Goal: Entertainment & Leisure: Consume media (video, audio)

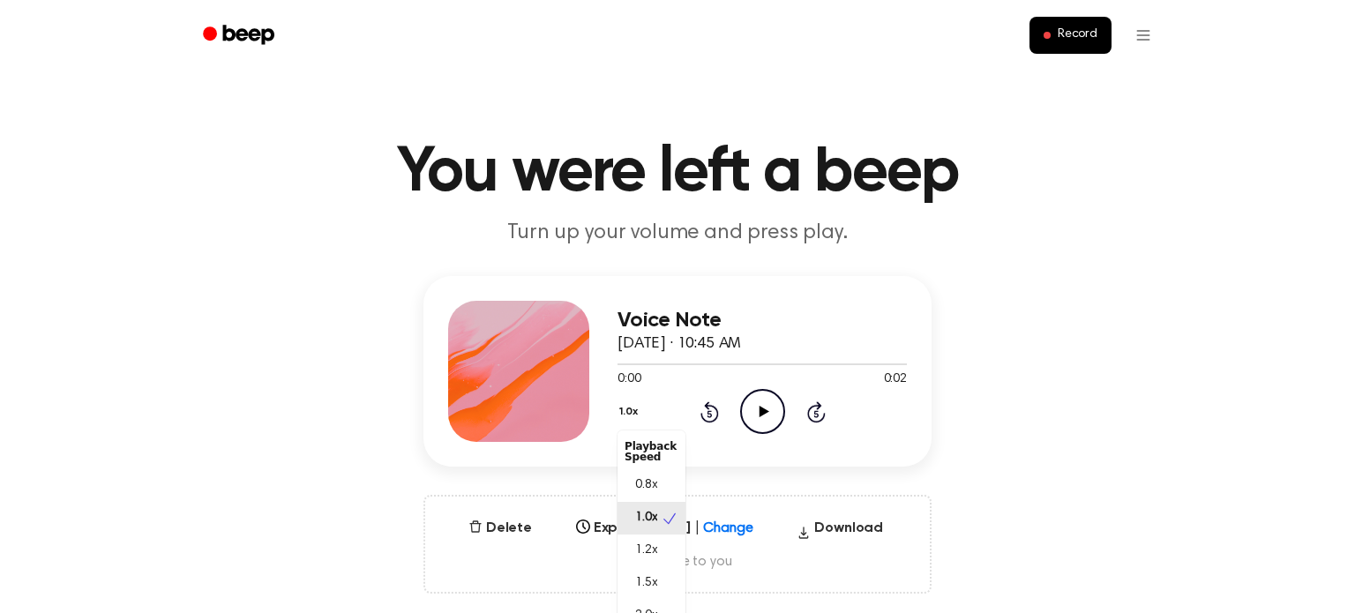
click at [635, 410] on button "1.0x" at bounding box center [630, 412] width 26 height 30
click at [646, 601] on span "2.0x" at bounding box center [646, 609] width 22 height 19
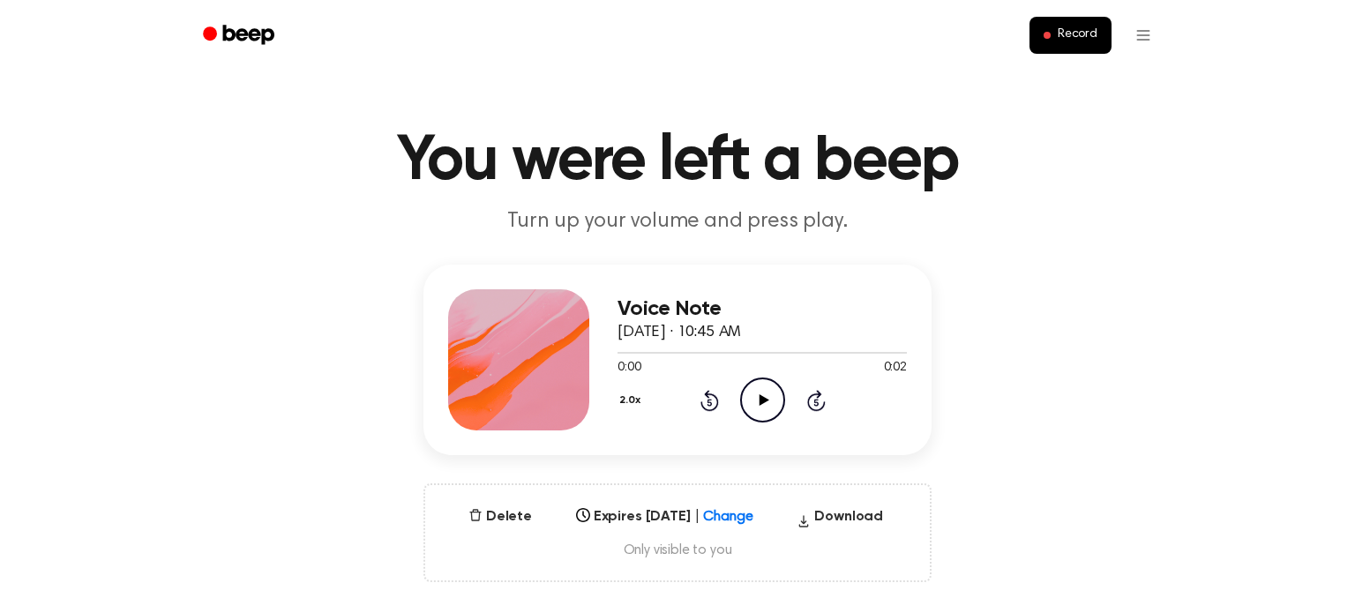
click at [763, 412] on icon "Play Audio" at bounding box center [762, 400] width 45 height 45
click at [632, 399] on button "2.0x" at bounding box center [631, 400] width 29 height 30
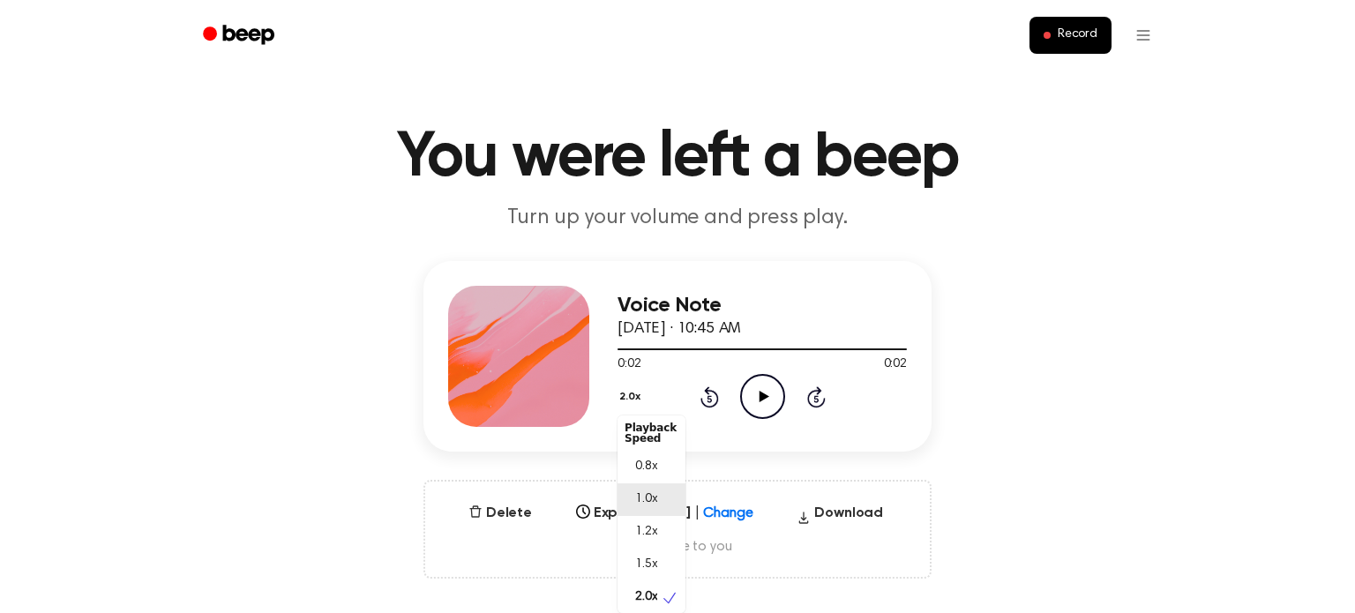
scroll to position [7, 0]
click at [647, 586] on span "2.0x" at bounding box center [646, 594] width 22 height 19
click at [747, 389] on icon "Play Audio" at bounding box center [762, 396] width 45 height 45
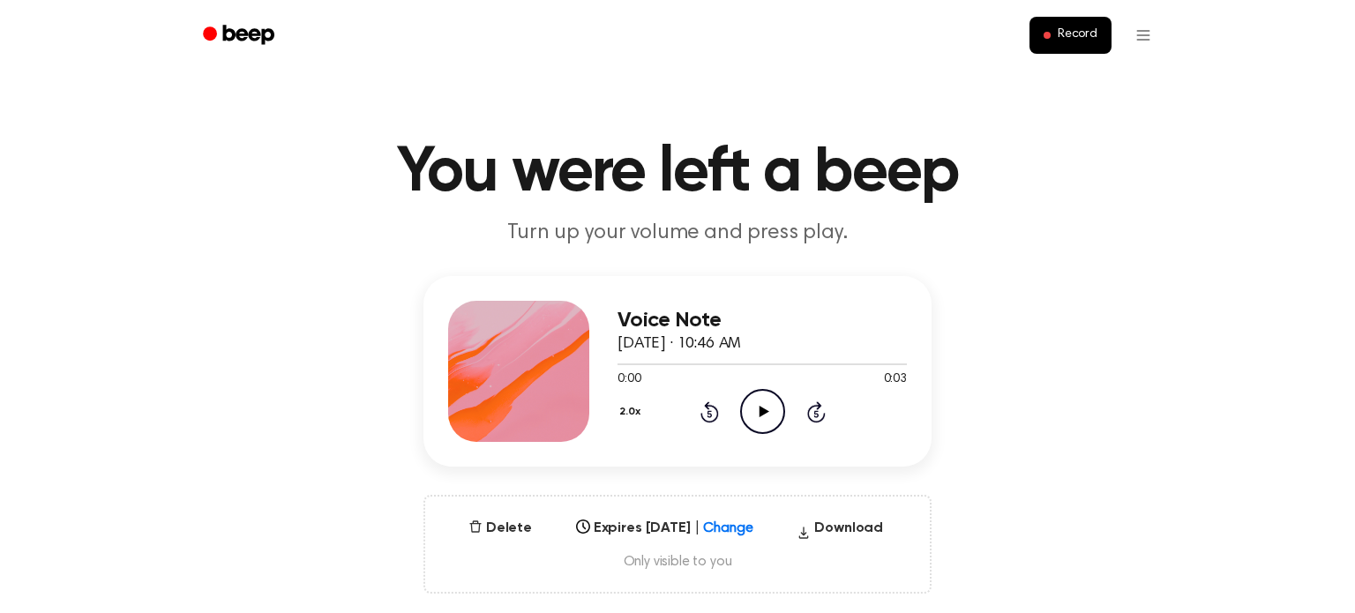
click at [774, 402] on icon "Play Audio" at bounding box center [762, 411] width 45 height 45
